Goal: Navigation & Orientation: Find specific page/section

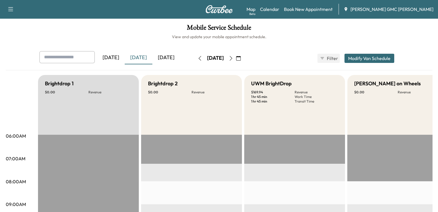
click at [233, 59] on icon "button" at bounding box center [231, 58] width 5 height 5
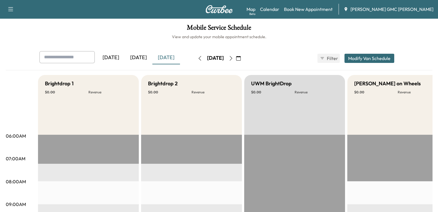
click at [198, 60] on icon "button" at bounding box center [199, 58] width 3 height 5
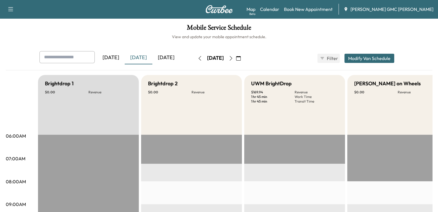
click at [233, 60] on icon "button" at bounding box center [231, 58] width 5 height 5
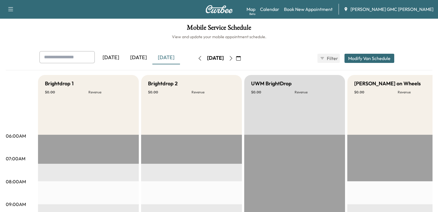
click at [233, 60] on icon "button" at bounding box center [231, 58] width 5 height 5
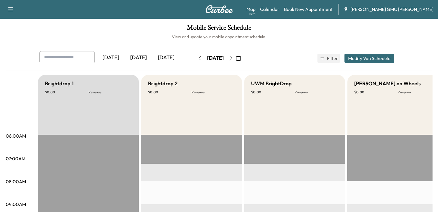
click at [197, 58] on icon "button" at bounding box center [199, 58] width 5 height 5
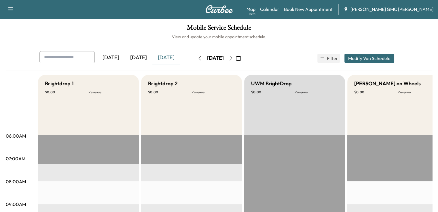
click at [176, 58] on div "Yesterday Today Tomorrow" at bounding box center [111, 58] width 144 height 14
click at [197, 58] on icon "button" at bounding box center [199, 58] width 5 height 5
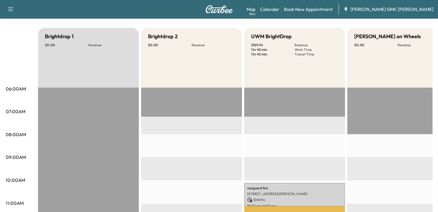
scroll to position [31, 0]
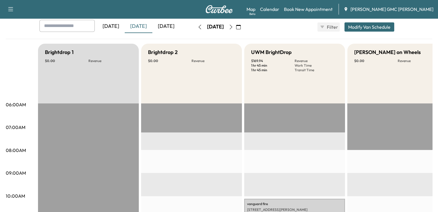
click at [233, 27] on icon "button" at bounding box center [231, 27] width 5 height 5
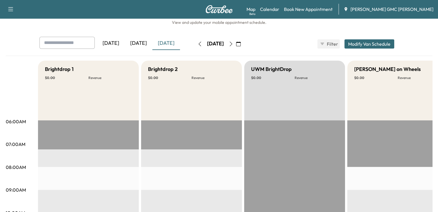
scroll to position [14, 0]
click at [233, 45] on icon "button" at bounding box center [231, 44] width 5 height 5
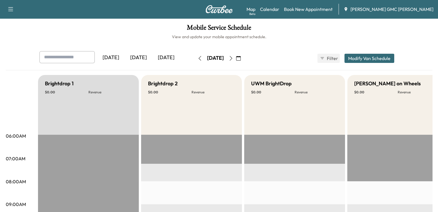
click at [236, 58] on button "button" at bounding box center [231, 58] width 10 height 9
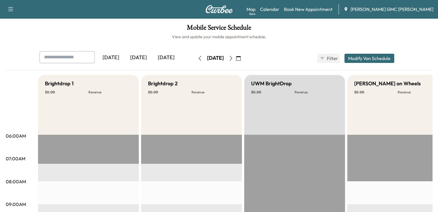
click at [233, 59] on icon "button" at bounding box center [231, 58] width 5 height 5
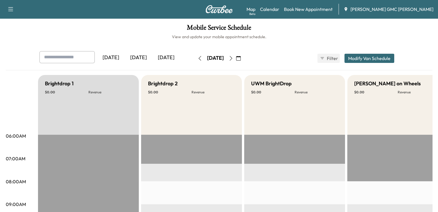
click at [197, 60] on icon "button" at bounding box center [199, 58] width 5 height 5
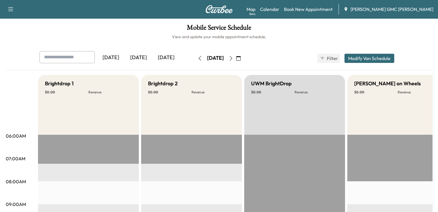
click at [197, 60] on icon "button" at bounding box center [199, 58] width 5 height 5
click at [195, 60] on div "[DATE]" at bounding box center [215, 58] width 41 height 9
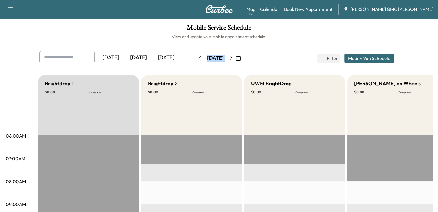
click at [197, 60] on icon "button" at bounding box center [199, 58] width 5 height 5
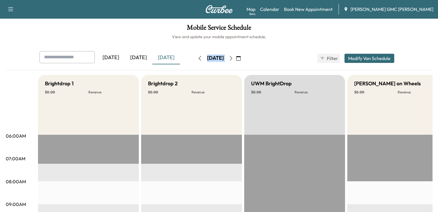
click at [195, 58] on button "button" at bounding box center [200, 58] width 10 height 9
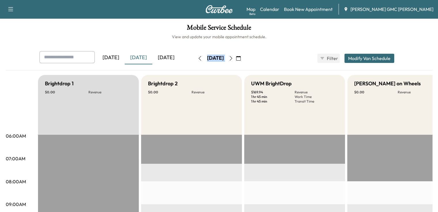
click at [281, 60] on div "[DATE] [DATE] [DATE] [DATE] September 2025 S M T W T F S 31 1 2 3 4 5 6 7 8 9 1…" at bounding box center [219, 58] width 368 height 14
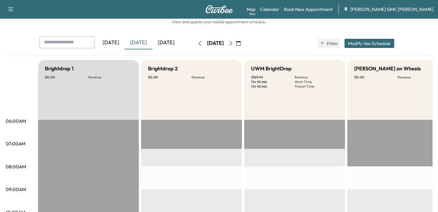
scroll to position [14, 0]
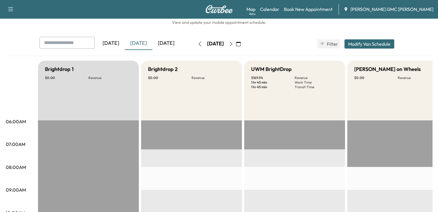
click at [152, 45] on div "[DATE]" at bounding box center [166, 43] width 28 height 13
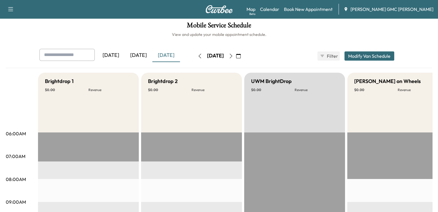
scroll to position [1, 0]
